Goal: Task Accomplishment & Management: Use online tool/utility

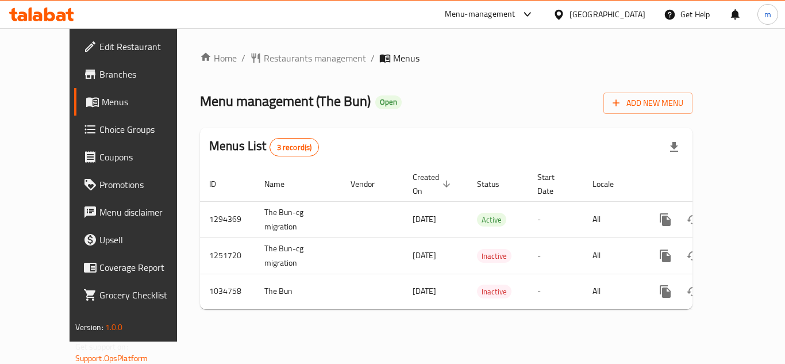
click at [99, 129] on span "Choice Groups" at bounding box center [145, 129] width 92 height 14
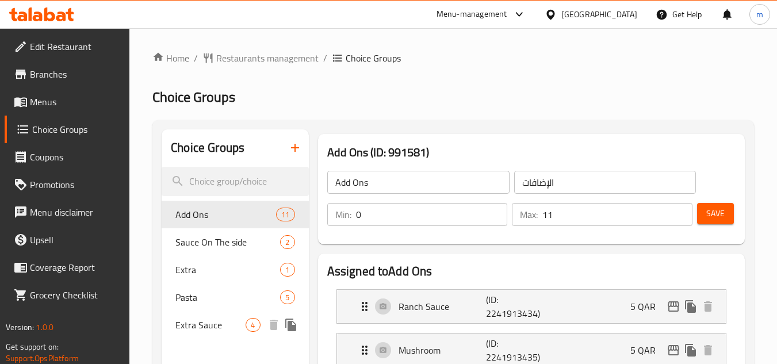
click at [221, 323] on span "Extra Sauce" at bounding box center [210, 325] width 70 height 14
type input "Extra Sauce"
type input "صلصة اضافية"
type input "4"
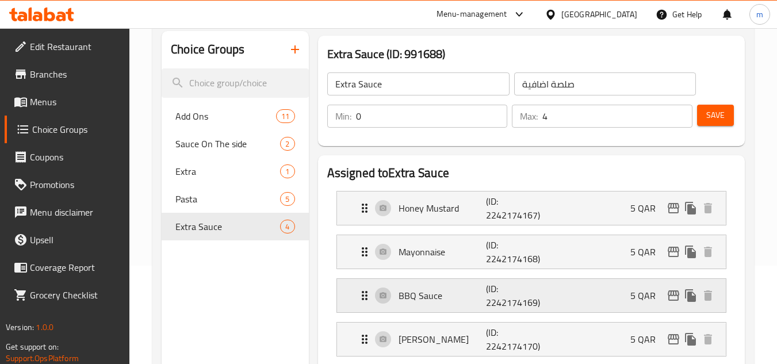
scroll to position [115, 0]
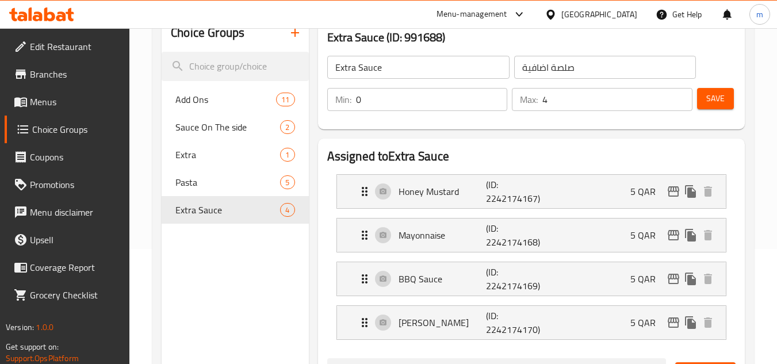
click at [75, 74] on span "Branches" at bounding box center [75, 74] width 91 height 14
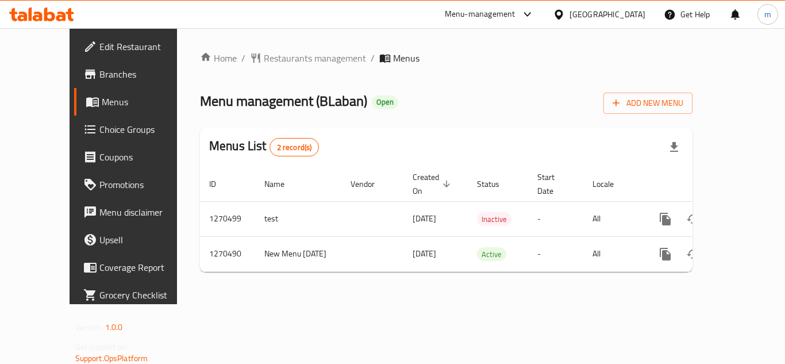
click at [99, 125] on span "Choice Groups" at bounding box center [145, 129] width 92 height 14
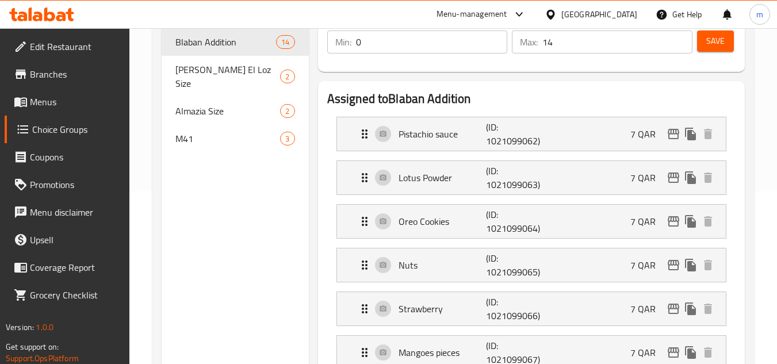
scroll to position [115, 0]
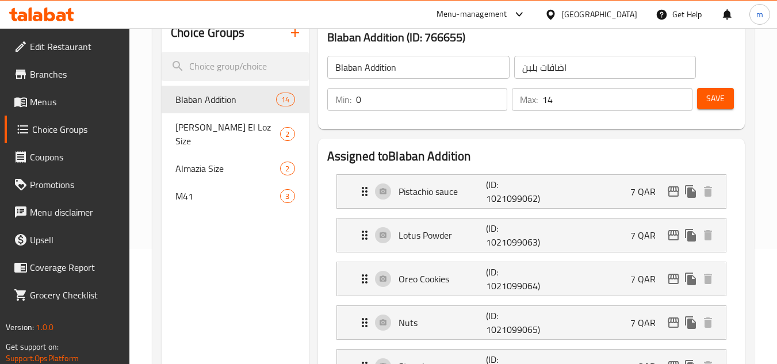
click at [55, 74] on span "Branches" at bounding box center [75, 74] width 91 height 14
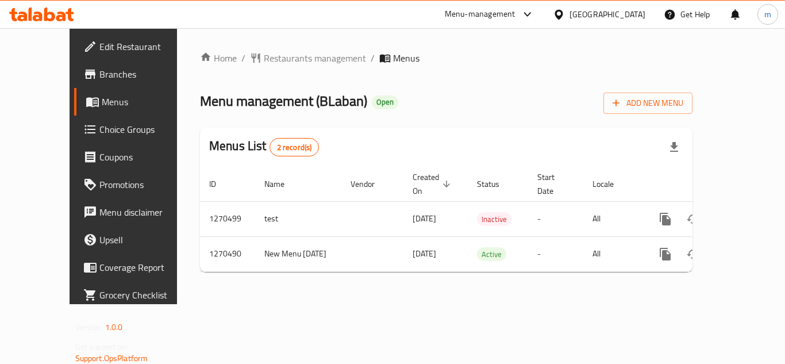
click at [99, 131] on span "Choice Groups" at bounding box center [145, 129] width 92 height 14
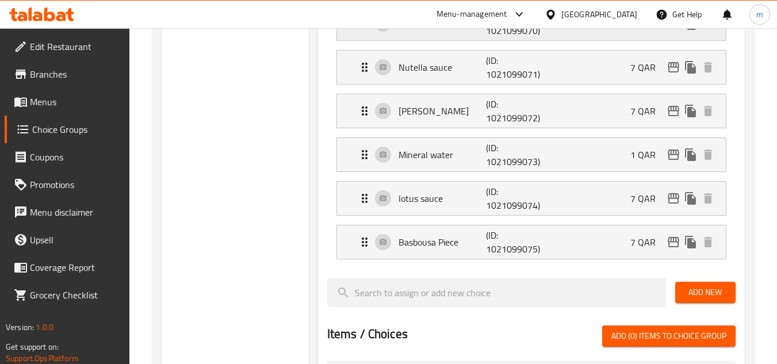
scroll to position [805, 0]
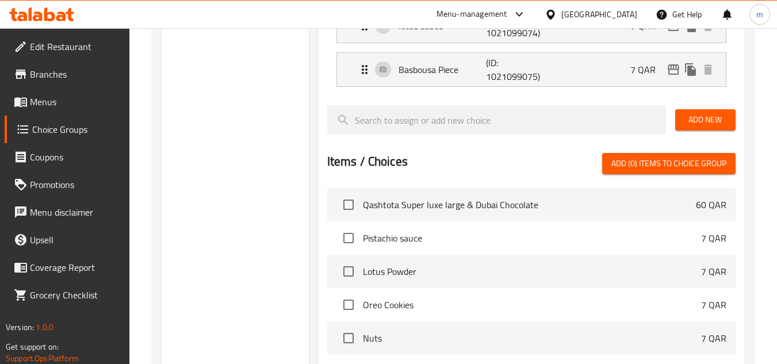
click at [59, 75] on span "Branches" at bounding box center [75, 74] width 91 height 14
